Goal: Check status: Check status

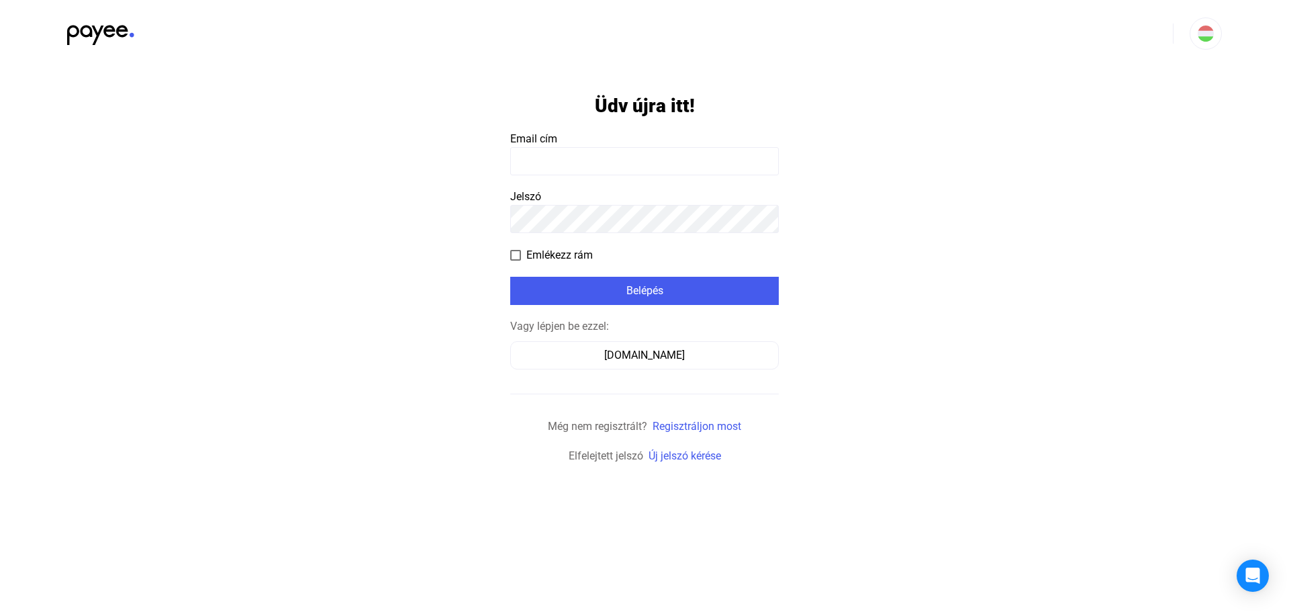
click at [604, 176] on form "Üdv újra itt! Email cím Jelszó Emlékezz rám Belépés Vagy lépjen be ezzel: [DOMA…" at bounding box center [644, 265] width 269 height 397
click at [604, 166] on input at bounding box center [644, 161] width 269 height 28
paste input "**********"
type input "**********"
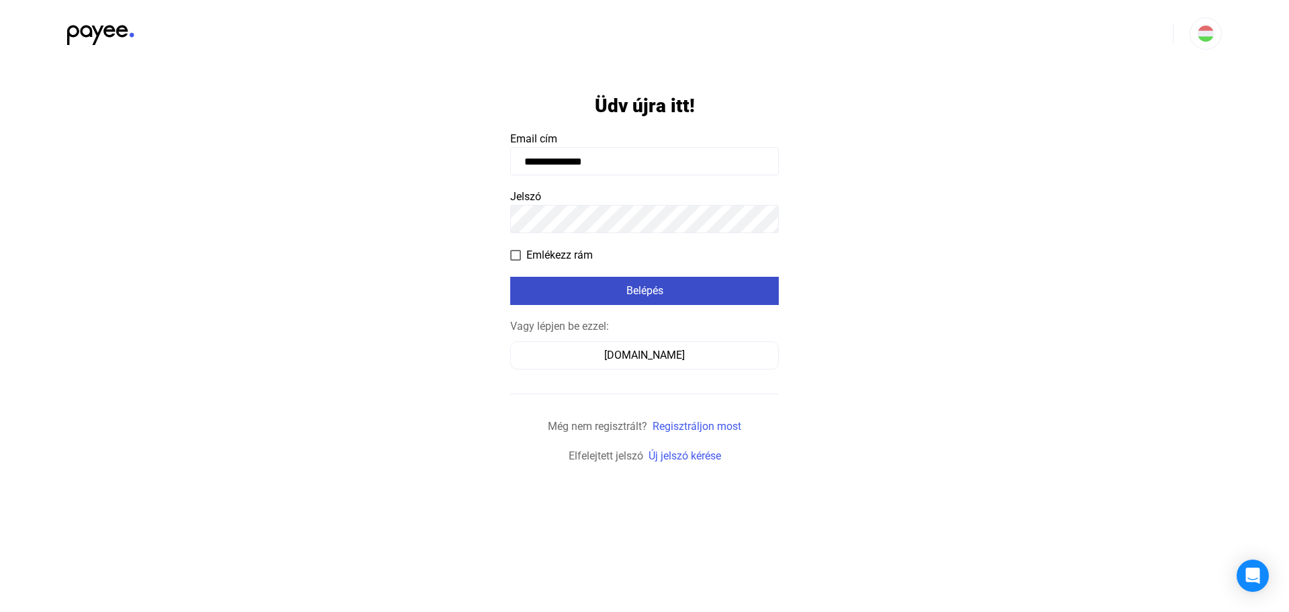
click at [553, 283] on div "Belépés" at bounding box center [644, 291] width 261 height 16
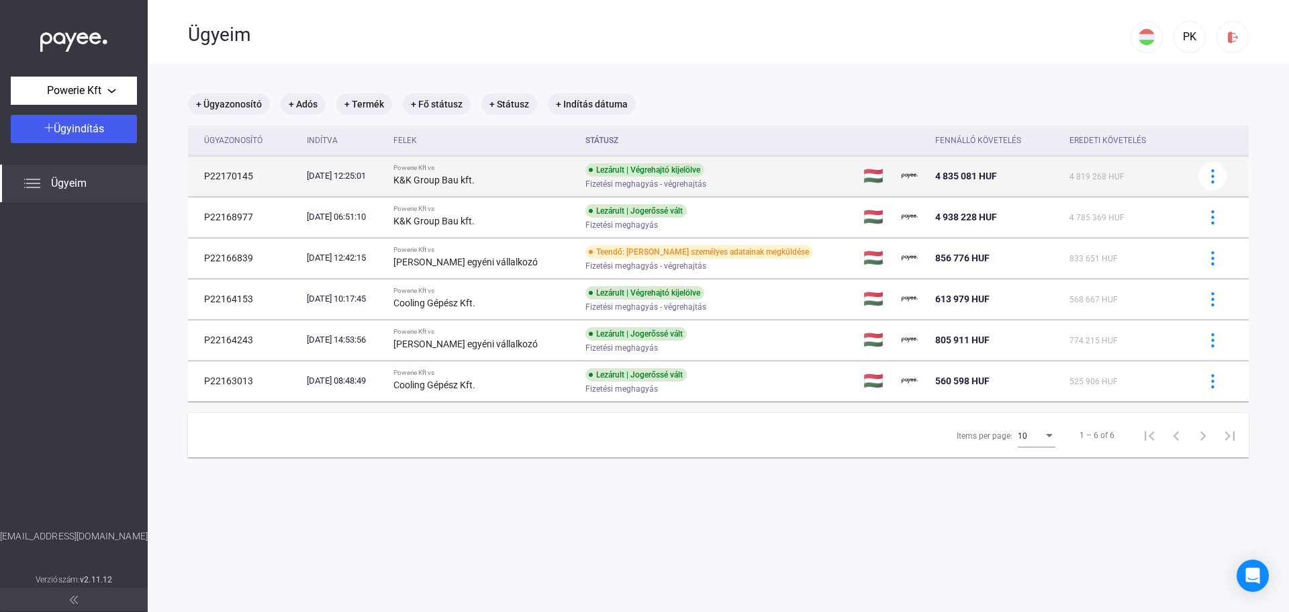
click at [566, 177] on div "K&K Group Bau kft." at bounding box center [484, 180] width 181 height 16
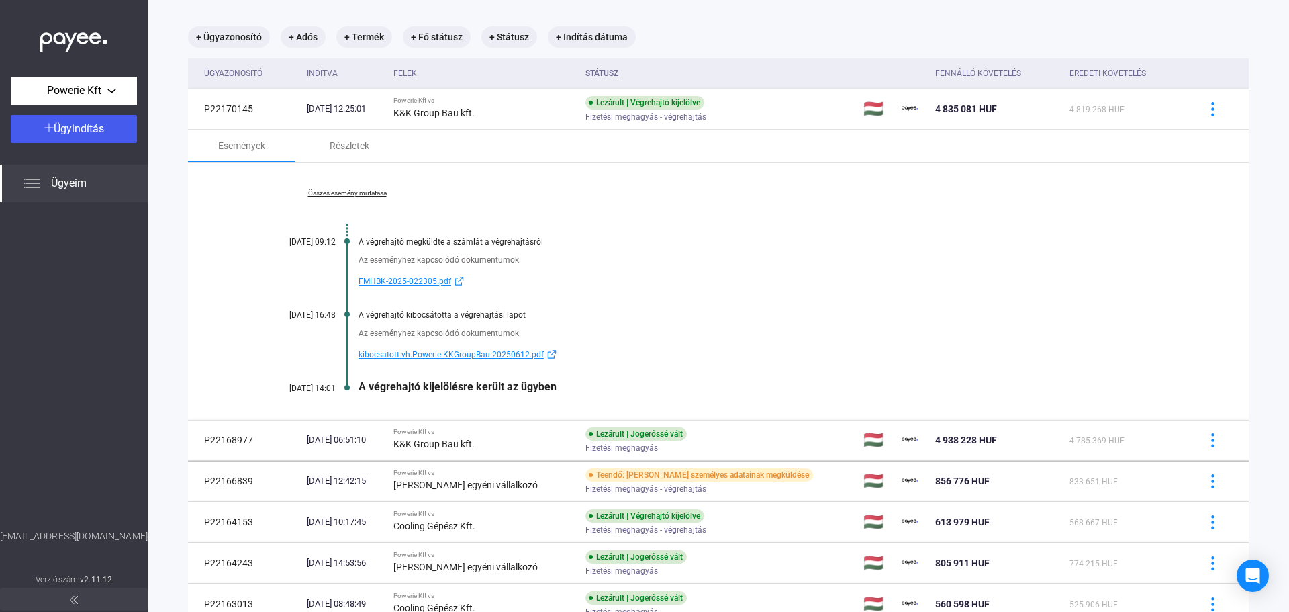
scroll to position [134, 0]
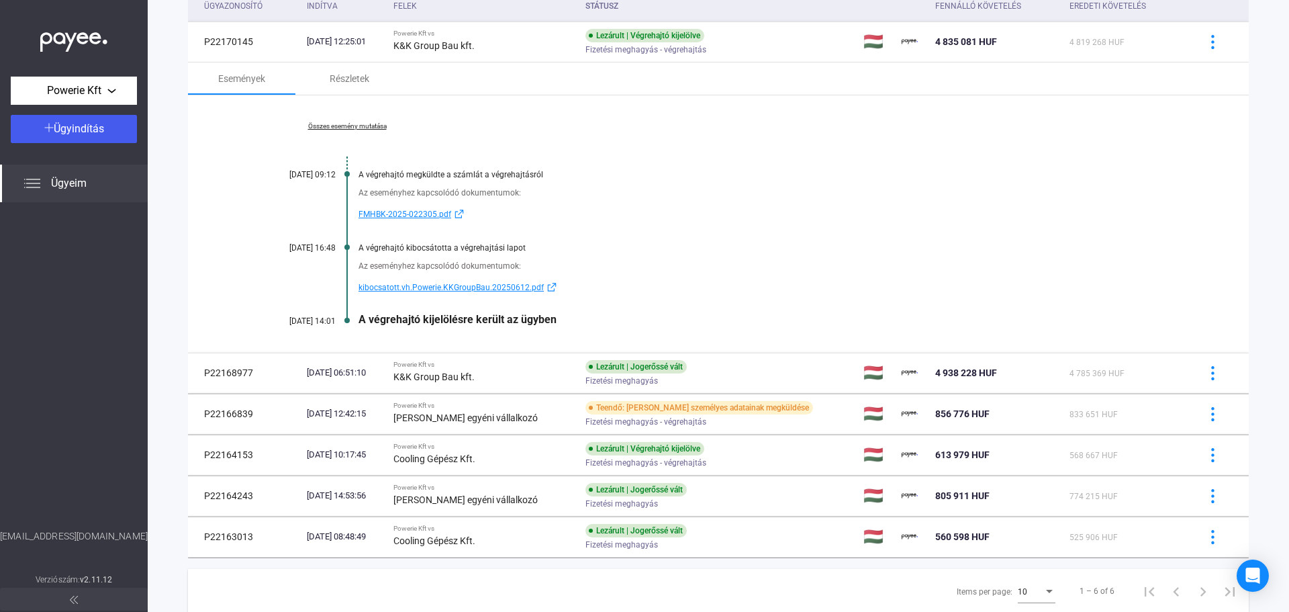
click at [430, 289] on span "kibocsatott.vh.Powerie.KKGroupBau.20250612.pdf" at bounding box center [451, 287] width 185 height 16
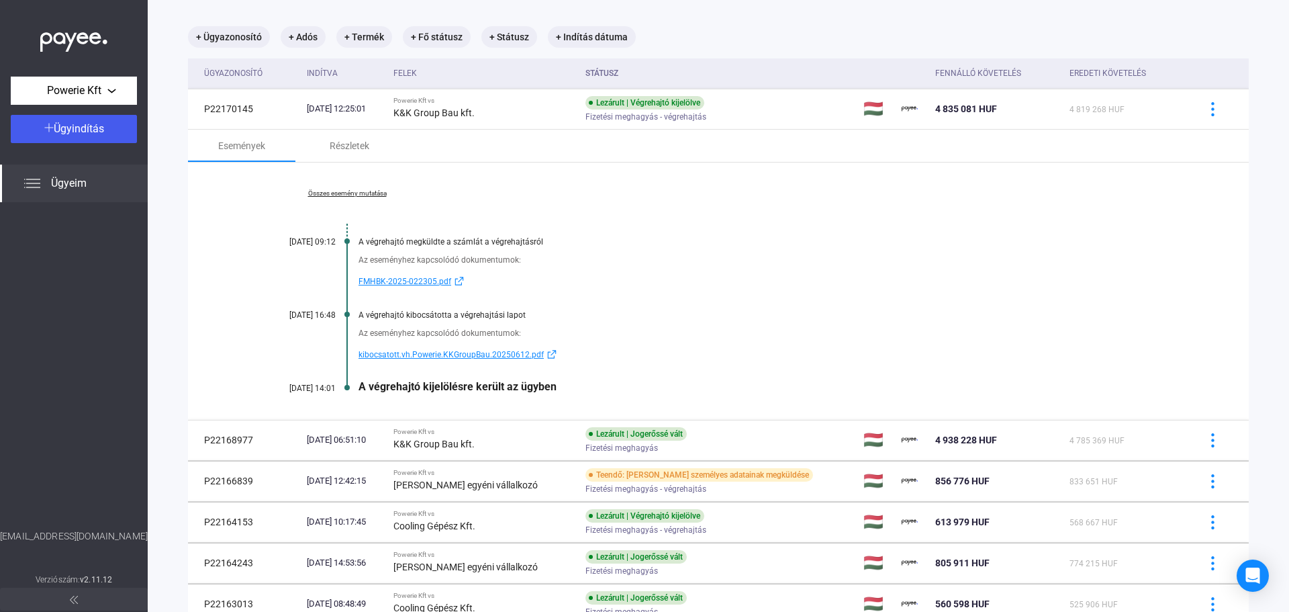
click at [447, 385] on div "A végrehajtó kijelölésre került az ügyben" at bounding box center [770, 386] width 823 height 13
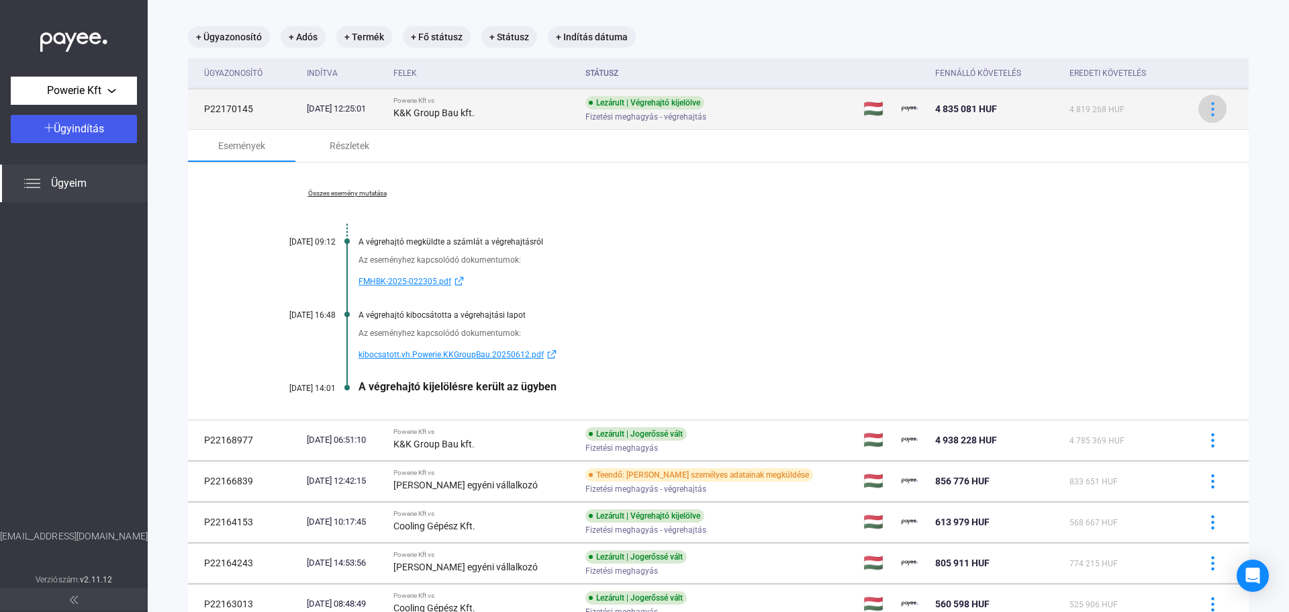
click at [1206, 111] on img at bounding box center [1213, 109] width 14 height 14
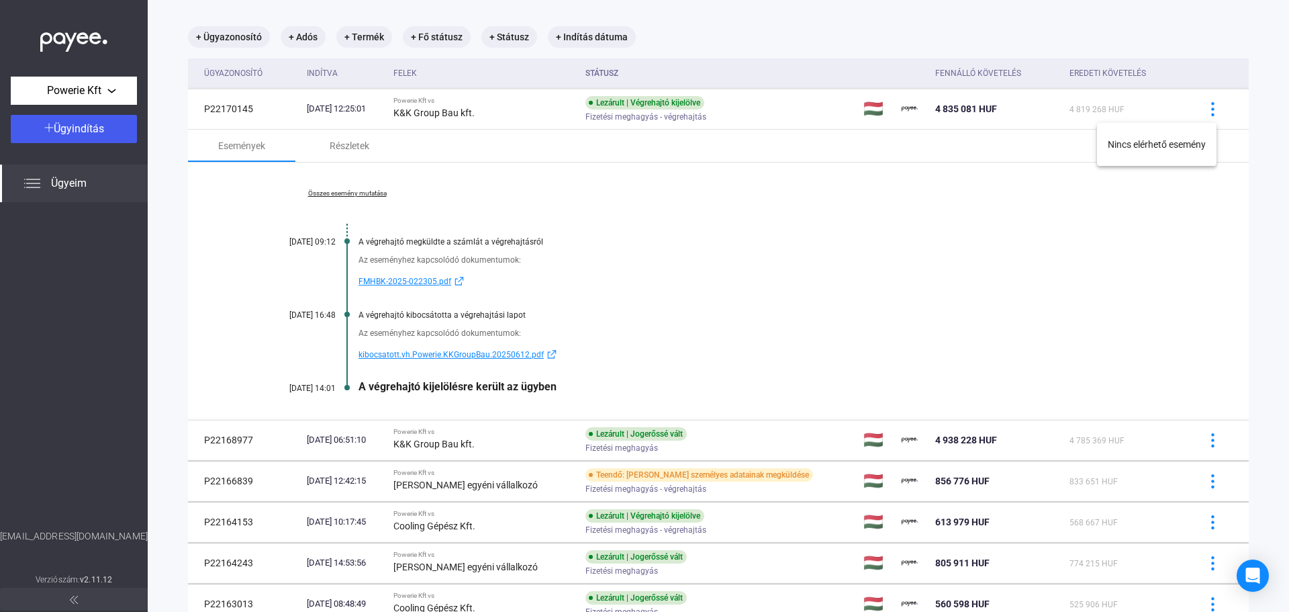
click at [648, 248] on div at bounding box center [644, 306] width 1289 height 612
click at [357, 195] on link "Összes esemény mutatása" at bounding box center [347, 193] width 184 height 8
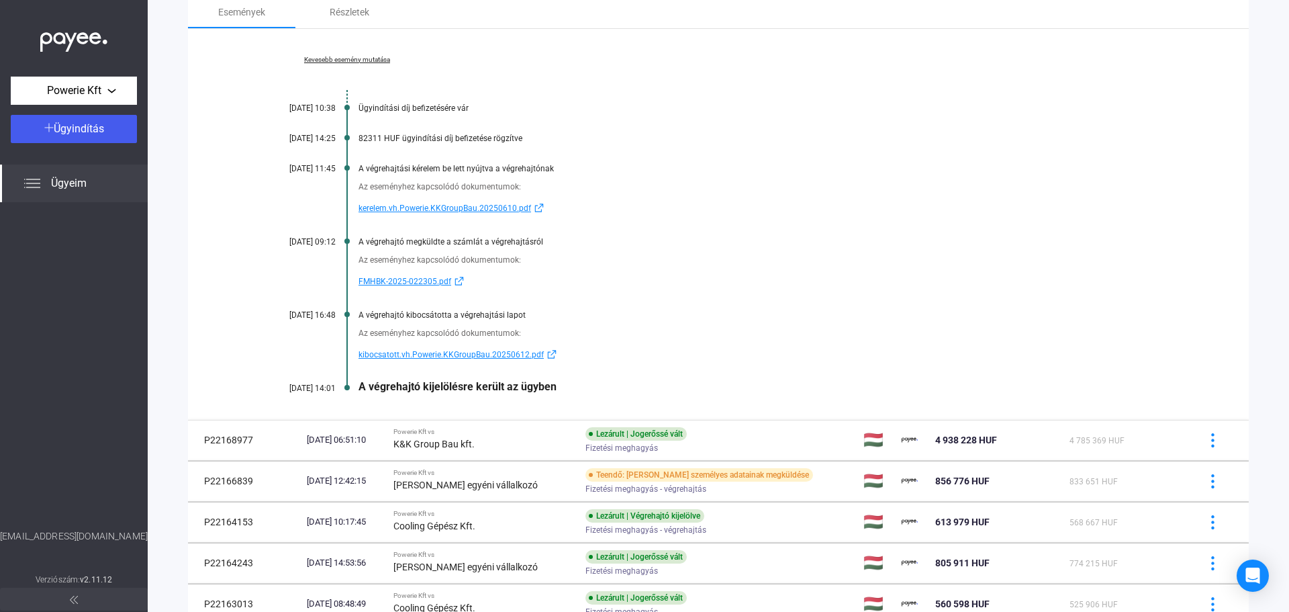
scroll to position [201, 0]
click at [443, 386] on div "A végrehajtó kijelölésre került az ügyben" at bounding box center [770, 385] width 823 height 13
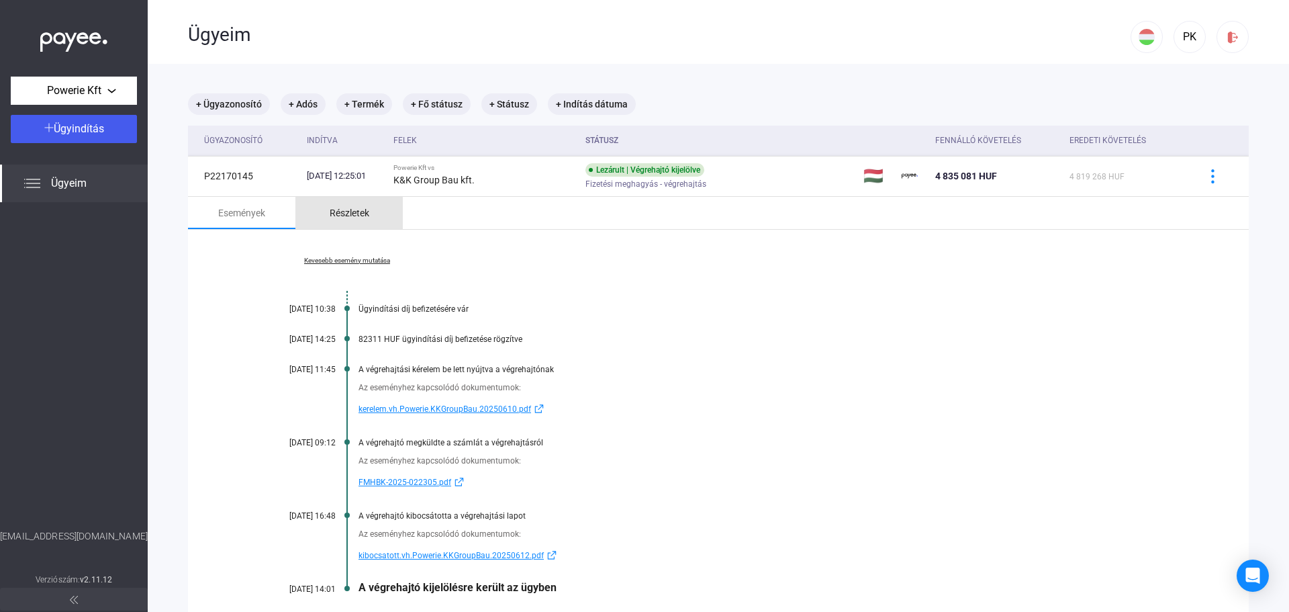
click at [347, 219] on div "Részletek" at bounding box center [350, 213] width 40 height 16
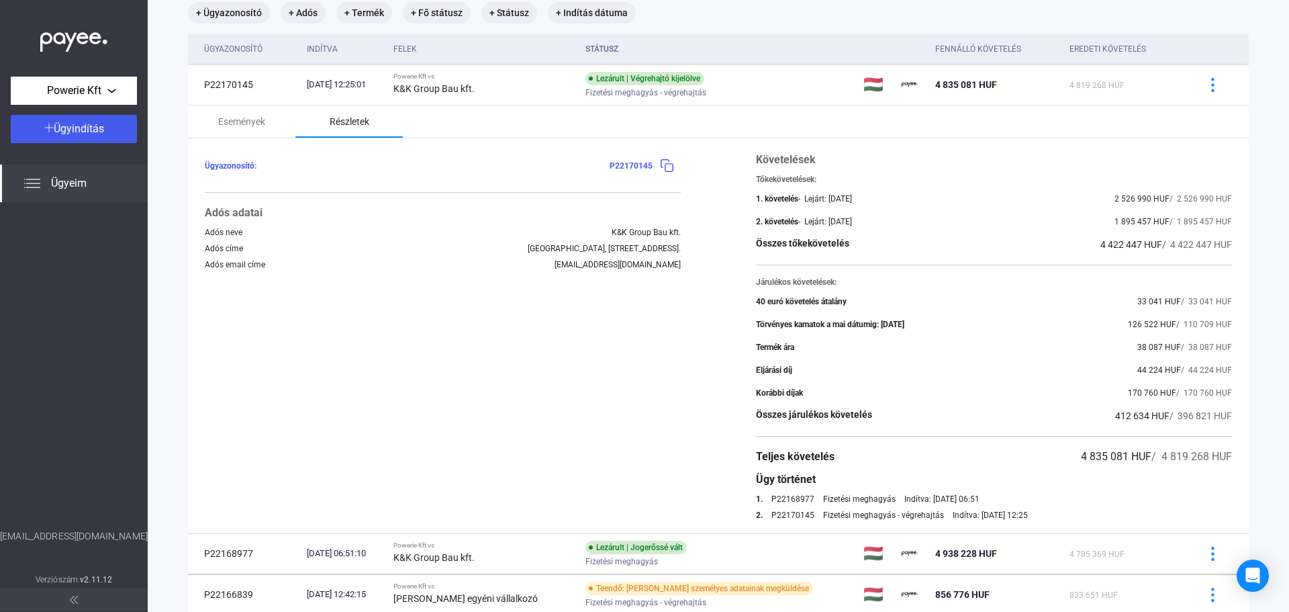
scroll to position [67, 0]
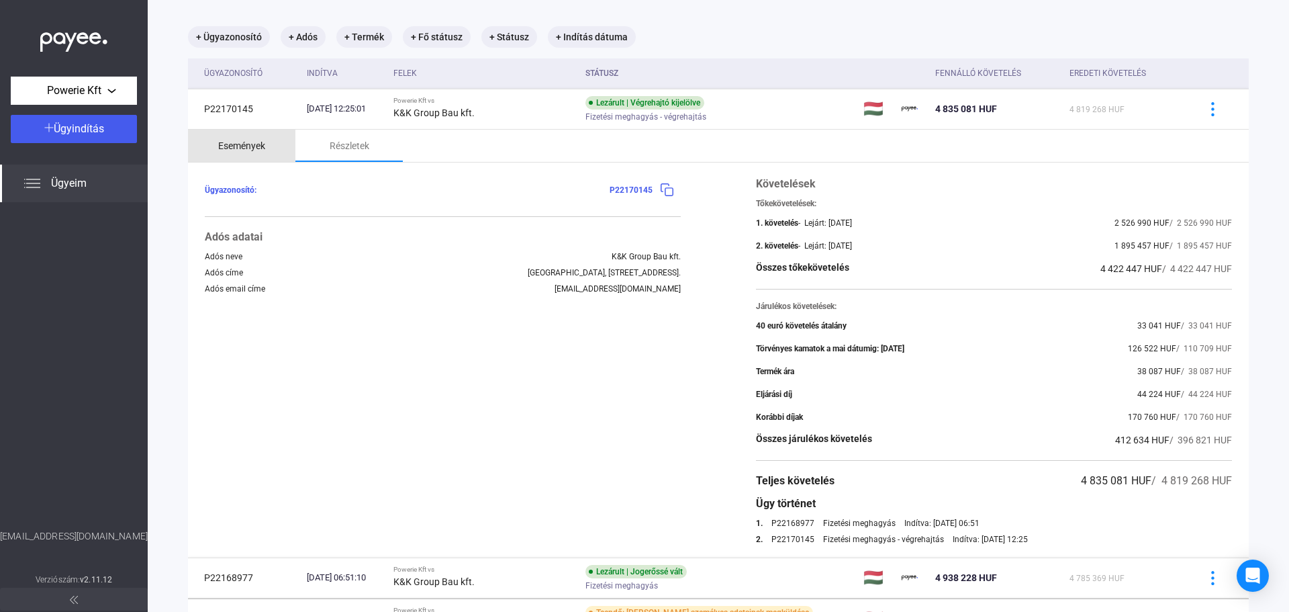
drag, startPoint x: 257, startPoint y: 152, endPoint x: 267, endPoint y: 159, distance: 12.5
click at [257, 153] on div "Események" at bounding box center [241, 146] width 47 height 16
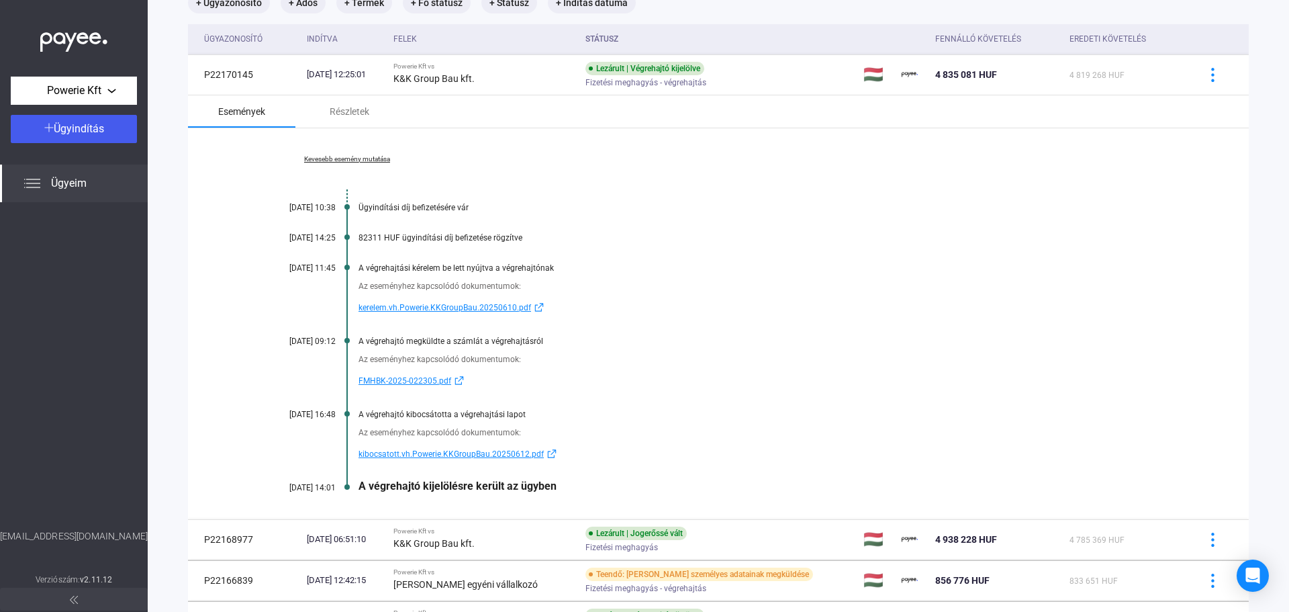
scroll to position [134, 0]
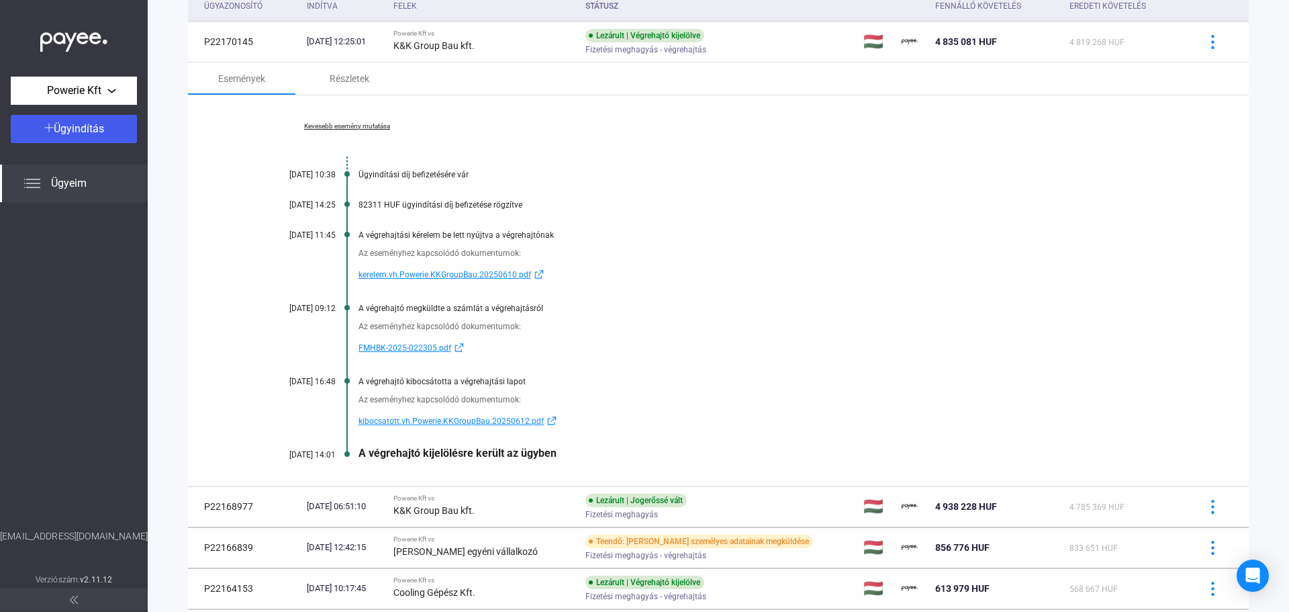
click at [413, 347] on span "FMHBK-2025-022305.pdf" at bounding box center [405, 348] width 93 height 16
click at [443, 421] on span "kibocsatott.vh.Powerie.KKGroupBau.20250612.pdf" at bounding box center [451, 421] width 185 height 16
click at [431, 422] on span "kibocsatott.vh.Powerie.KKGroupBau.20250612.pdf" at bounding box center [451, 421] width 185 height 16
